Goal: Browse casually: Explore the website without a specific task or goal

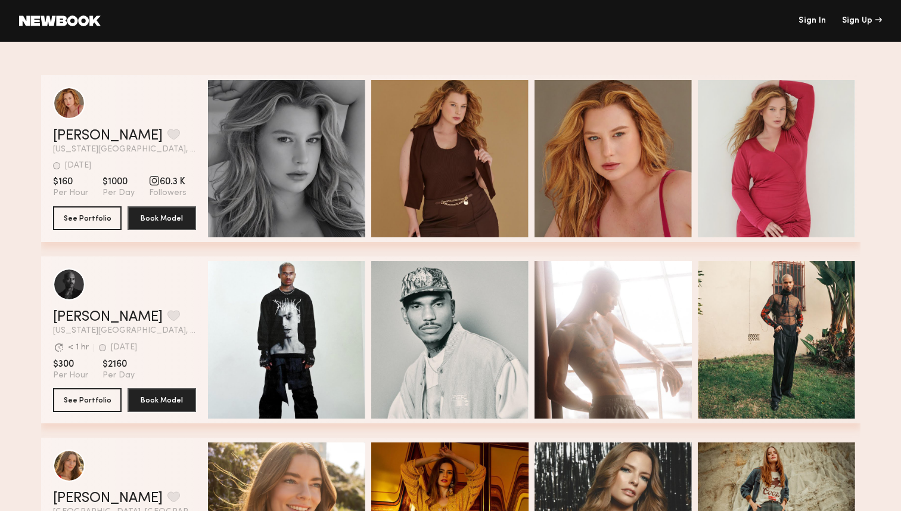
click at [470, 54] on div at bounding box center [446, 49] width 810 height 14
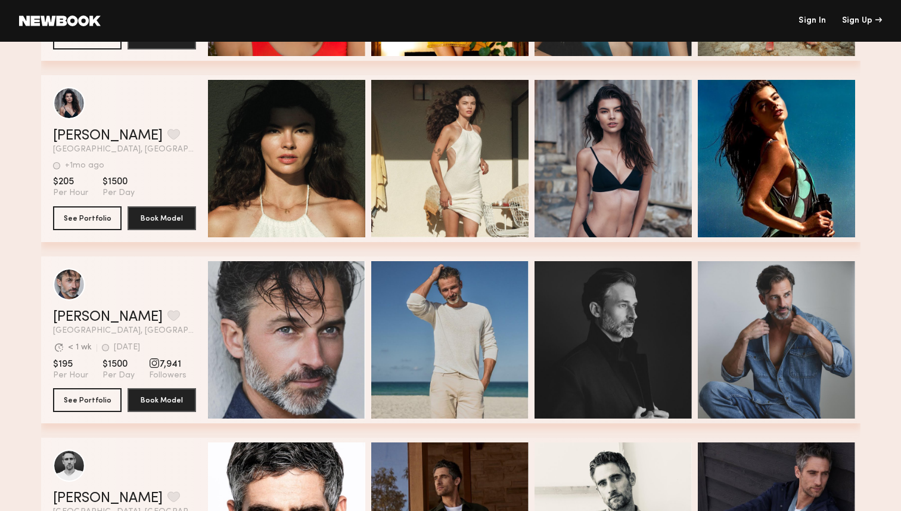
scroll to position [1047, 0]
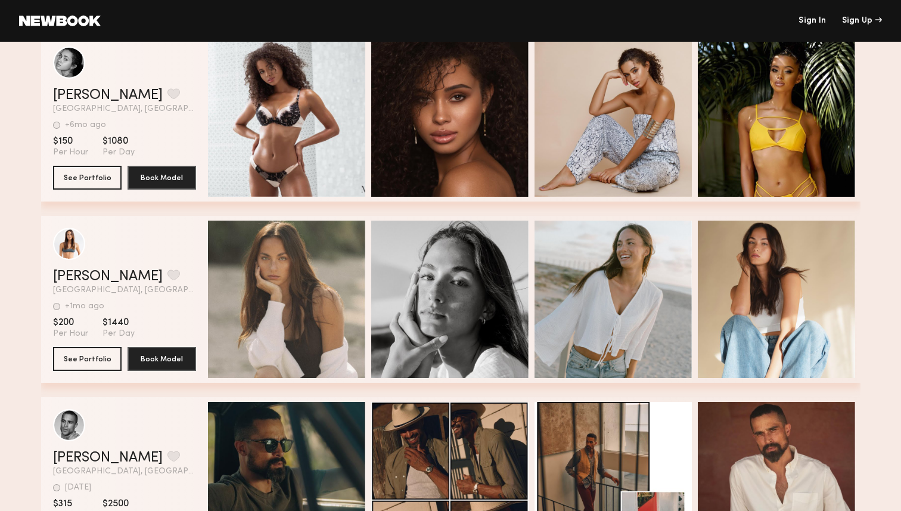
scroll to position [1903, 0]
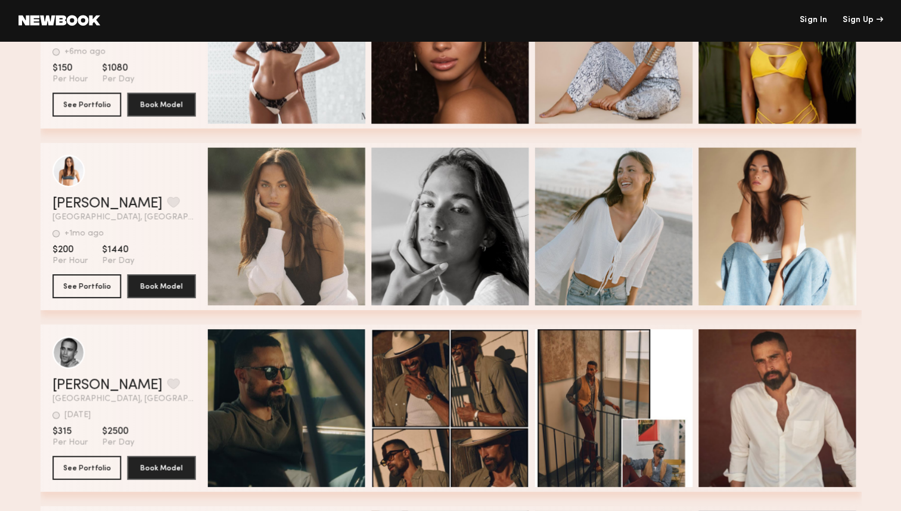
scroll to position [2106, 0]
